Goal: Obtain resource: Download file/media

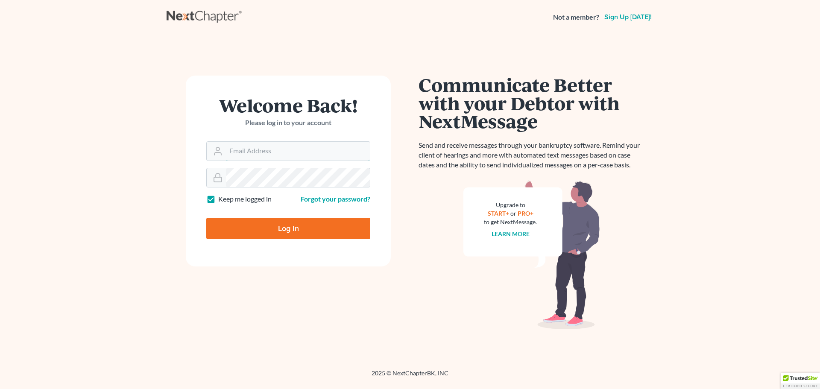
type input "[EMAIL_ADDRESS][DOMAIN_NAME]"
click at [263, 231] on input "Log In" at bounding box center [288, 228] width 164 height 21
type input "Thinking..."
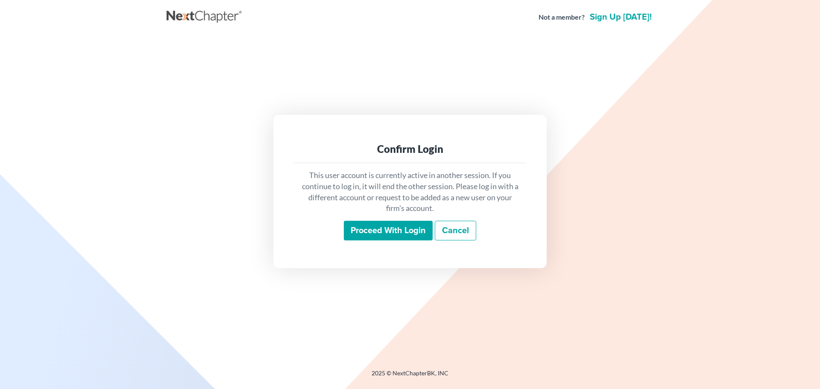
click at [393, 226] on input "Proceed with login" at bounding box center [388, 231] width 89 height 20
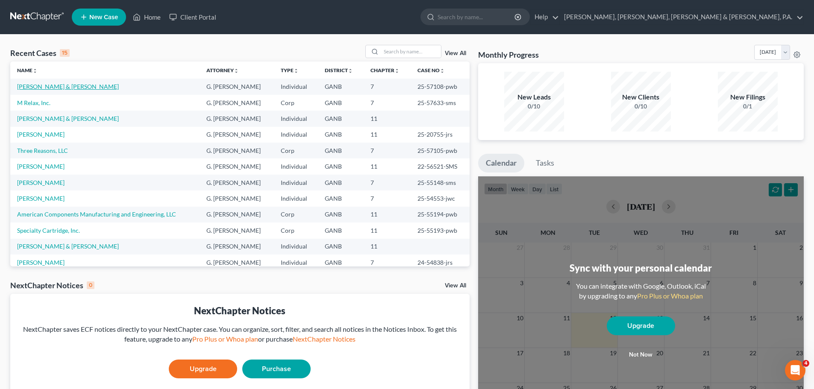
click at [62, 86] on link "[PERSON_NAME] & [PERSON_NAME]" at bounding box center [68, 86] width 102 height 7
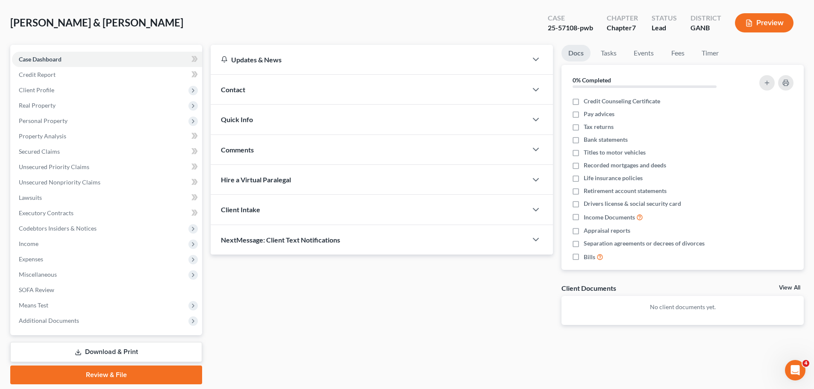
scroll to position [65, 0]
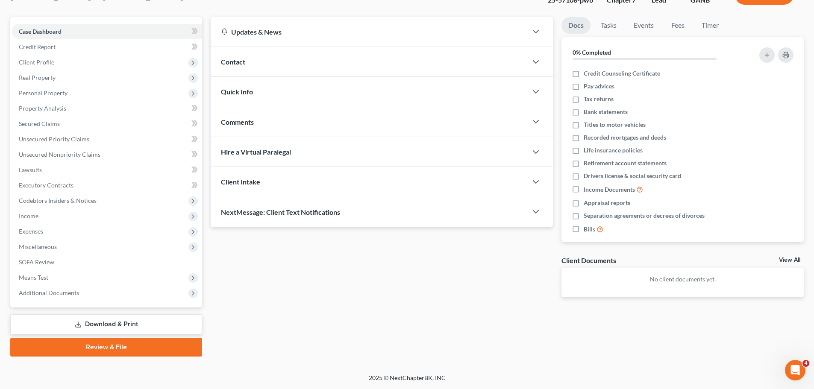
click at [111, 323] on link "Download & Print" at bounding box center [106, 324] width 192 height 20
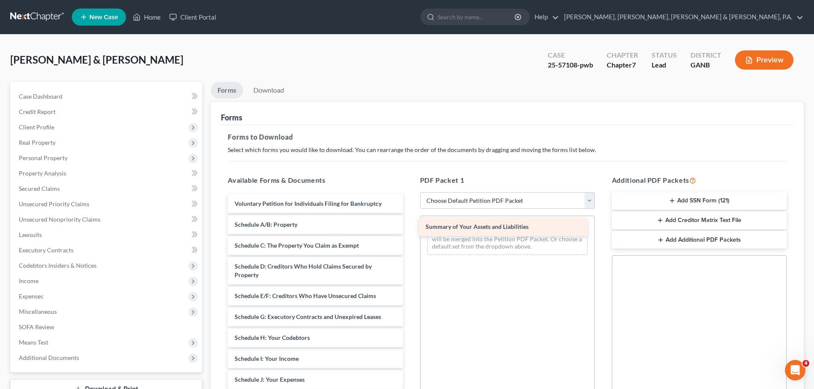
drag, startPoint x: 256, startPoint y: 220, endPoint x: 447, endPoint y: 223, distance: 191.0
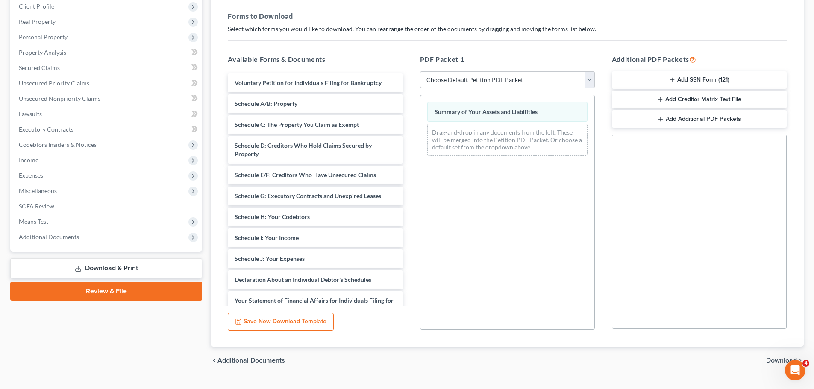
scroll to position [138, 0]
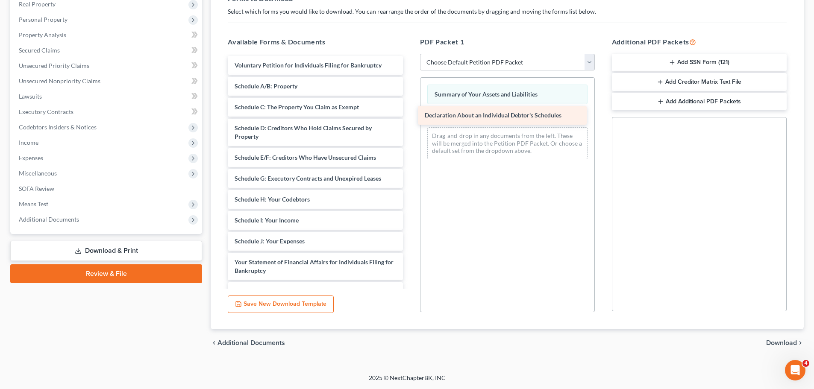
drag, startPoint x: 279, startPoint y: 263, endPoint x: 469, endPoint y: 116, distance: 240.3
click at [409, 116] on div "Declaration About an Individual Debtor's Schedules Voluntary Petition for Indiv…" at bounding box center [315, 250] width 188 height 388
click at [780, 344] on span "Download" at bounding box center [781, 343] width 31 height 7
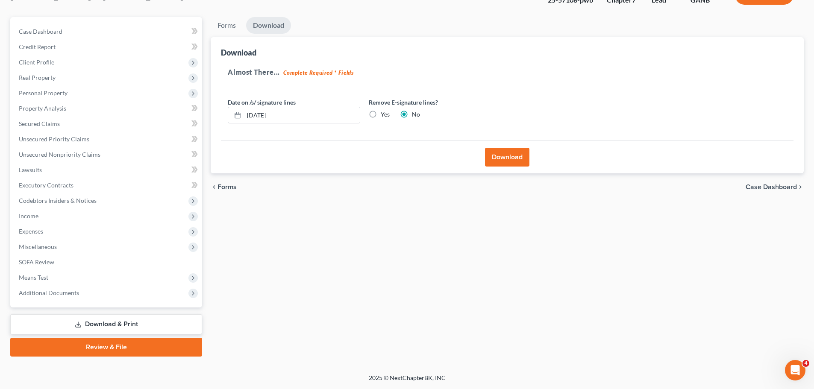
scroll to position [65, 0]
click at [502, 159] on button "Download" at bounding box center [507, 157] width 44 height 19
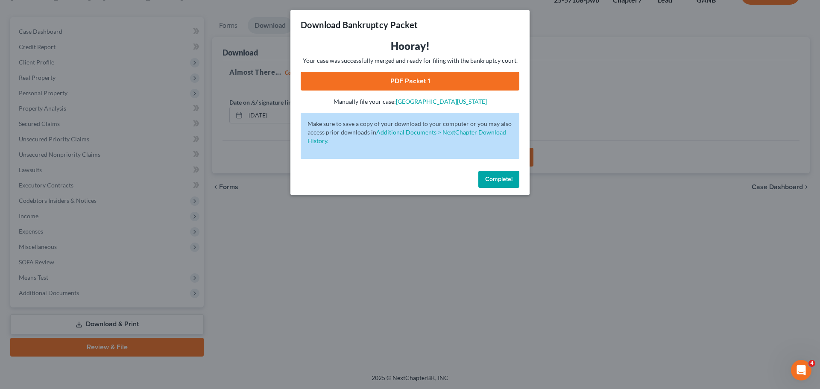
click at [429, 81] on link "PDF Packet 1" at bounding box center [410, 81] width 219 height 19
click at [499, 182] on span "Complete!" at bounding box center [498, 179] width 27 height 7
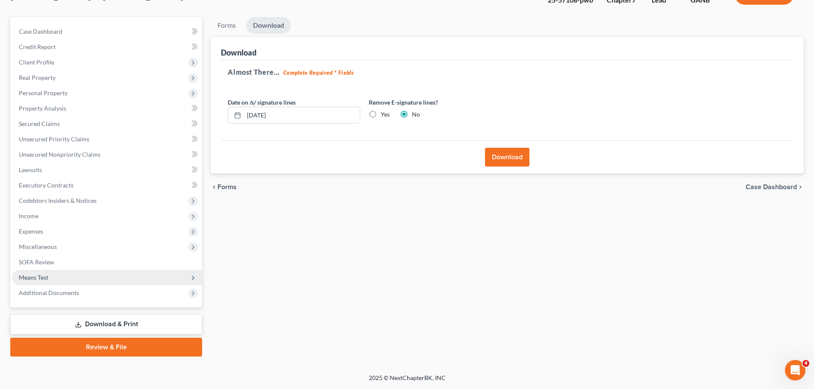
click at [32, 275] on span "Means Test" at bounding box center [33, 277] width 29 height 7
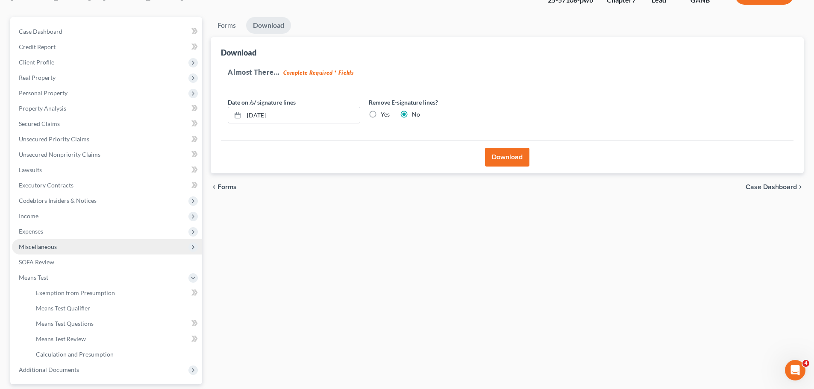
click at [38, 252] on span "Miscellaneous" at bounding box center [107, 246] width 190 height 15
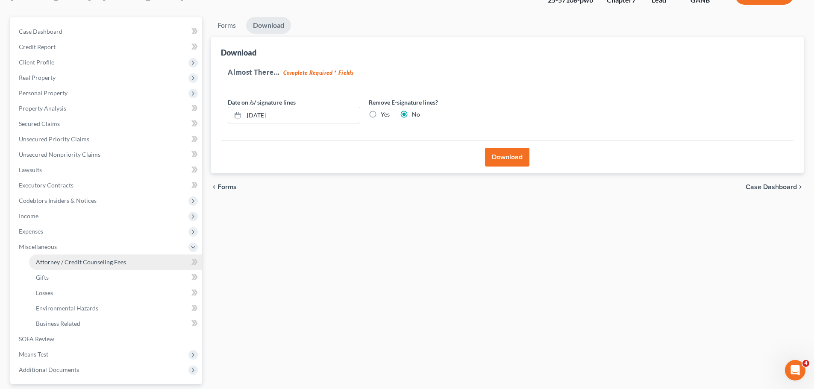
click at [43, 260] on span "Attorney / Credit Counseling Fees" at bounding box center [81, 261] width 90 height 7
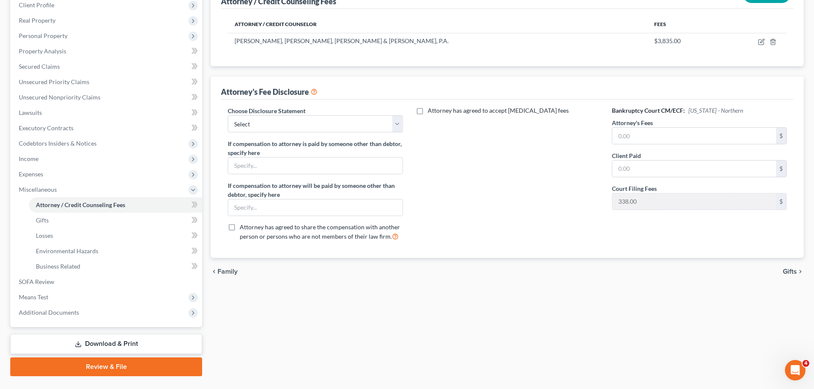
scroll to position [142, 0]
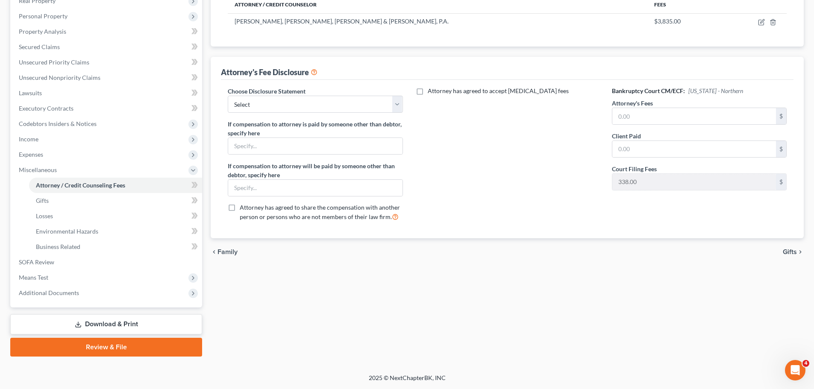
click at [130, 324] on link "Download & Print" at bounding box center [106, 324] width 192 height 20
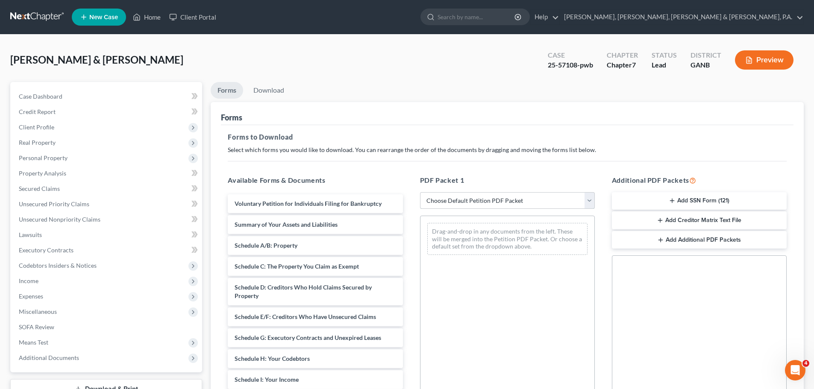
click at [589, 202] on select "Choose Default Petition PDF Packet Complete Bankruptcy Petition (all forms and …" at bounding box center [507, 200] width 175 height 17
select select "2"
click at [420, 192] on select "Choose Default Petition PDF Packet Complete Bankruptcy Petition (all forms and …" at bounding box center [507, 200] width 175 height 17
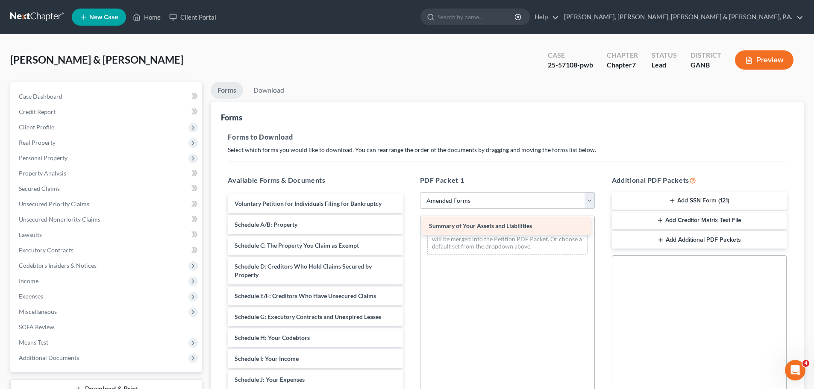
drag, startPoint x: 296, startPoint y: 222, endPoint x: 490, endPoint y: 223, distance: 194.4
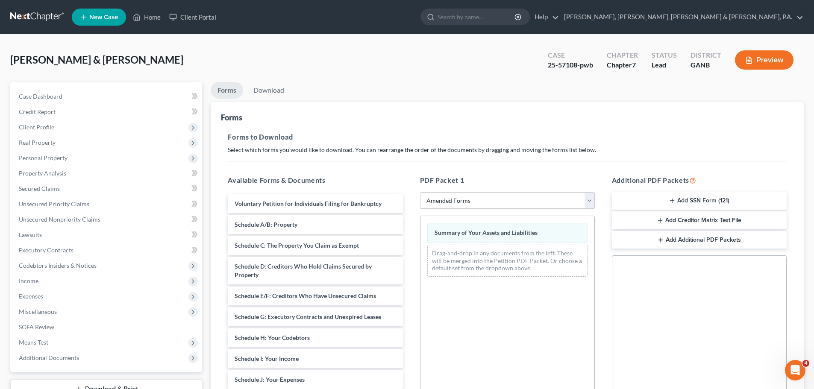
scroll to position [138, 0]
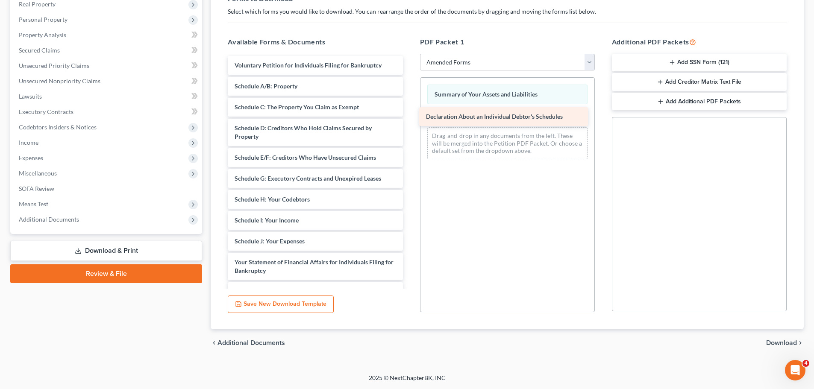
drag, startPoint x: 286, startPoint y: 264, endPoint x: 477, endPoint y: 118, distance: 240.5
click at [409, 118] on div "Declaration About an Individual Debtor's Schedules Voluntary Petition for Indiv…" at bounding box center [315, 250] width 188 height 388
click at [776, 344] on span "Download" at bounding box center [781, 343] width 31 height 7
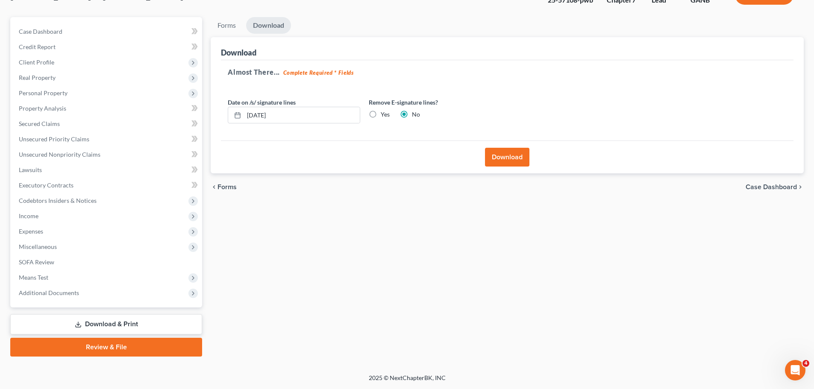
click at [514, 157] on button "Download" at bounding box center [507, 157] width 44 height 19
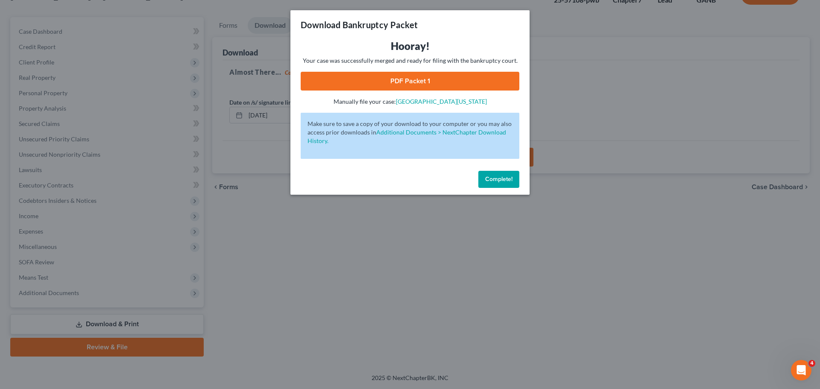
click at [412, 80] on link "PDF Packet 1" at bounding box center [410, 81] width 219 height 19
